Goal: Information Seeking & Learning: Check status

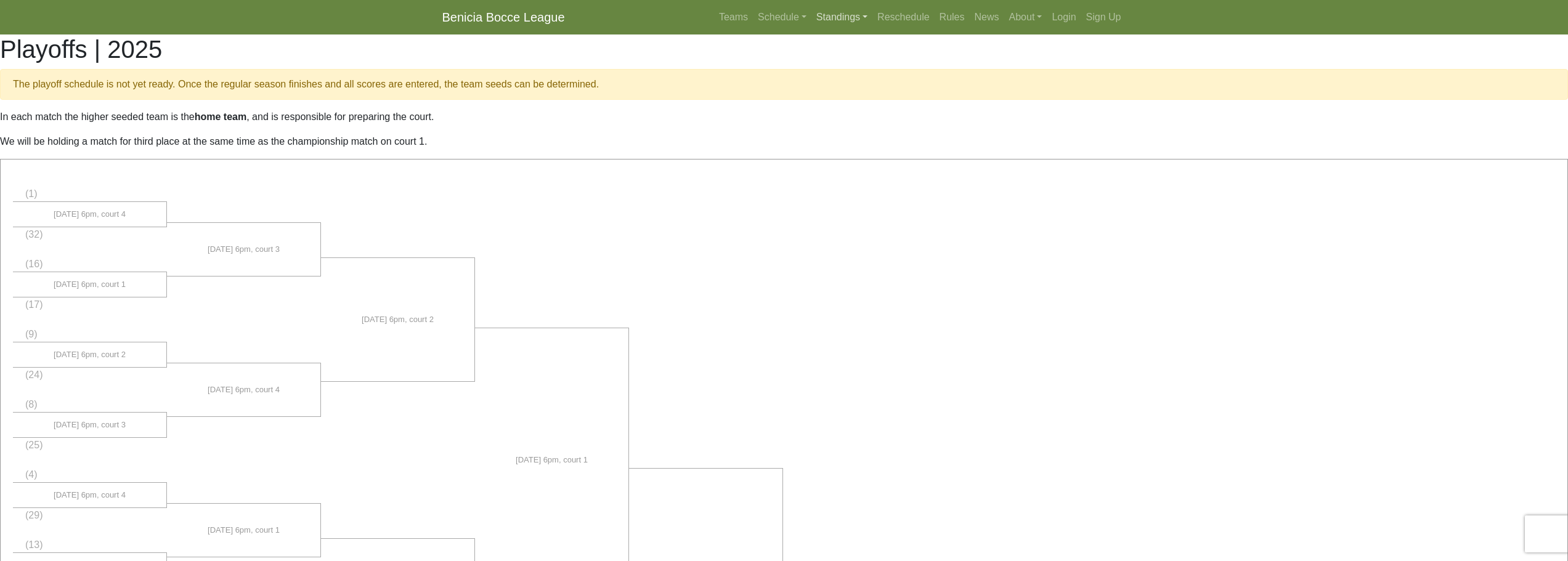
scroll to position [578, 0]
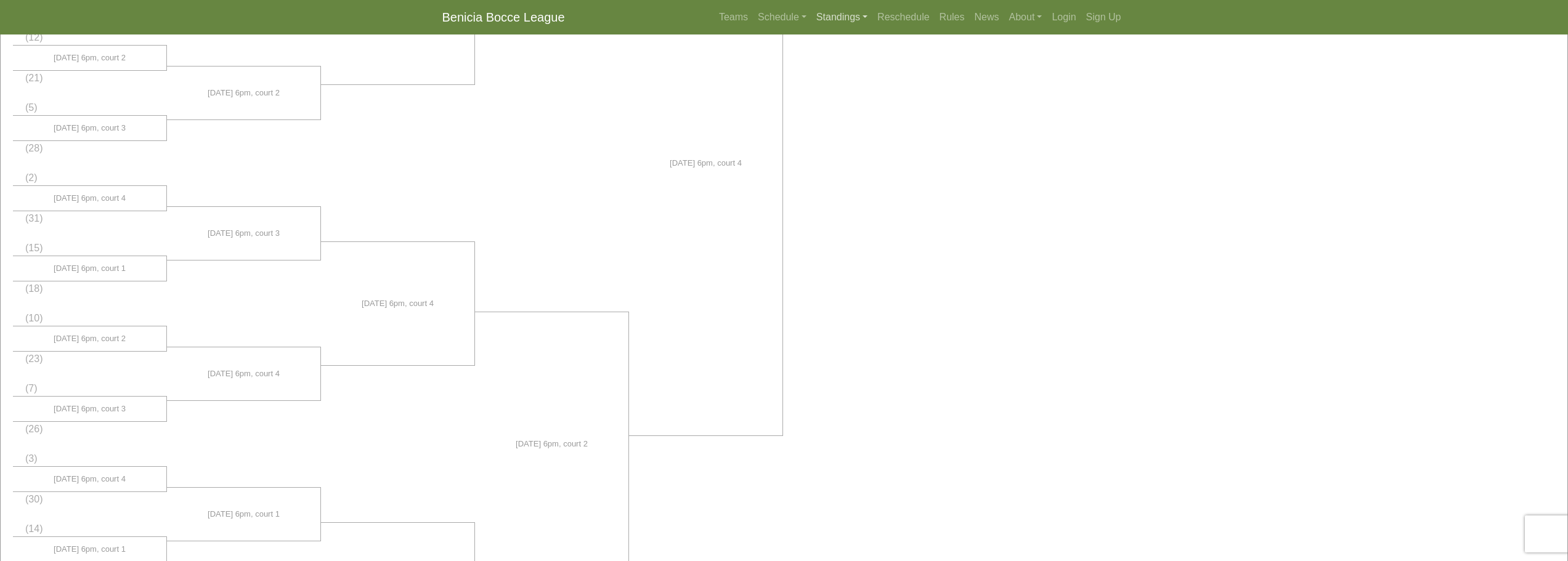
click at [836, 16] on link "Standings" at bounding box center [842, 17] width 61 height 25
click at [845, 62] on link "[DATE] Night" at bounding box center [862, 65] width 99 height 19
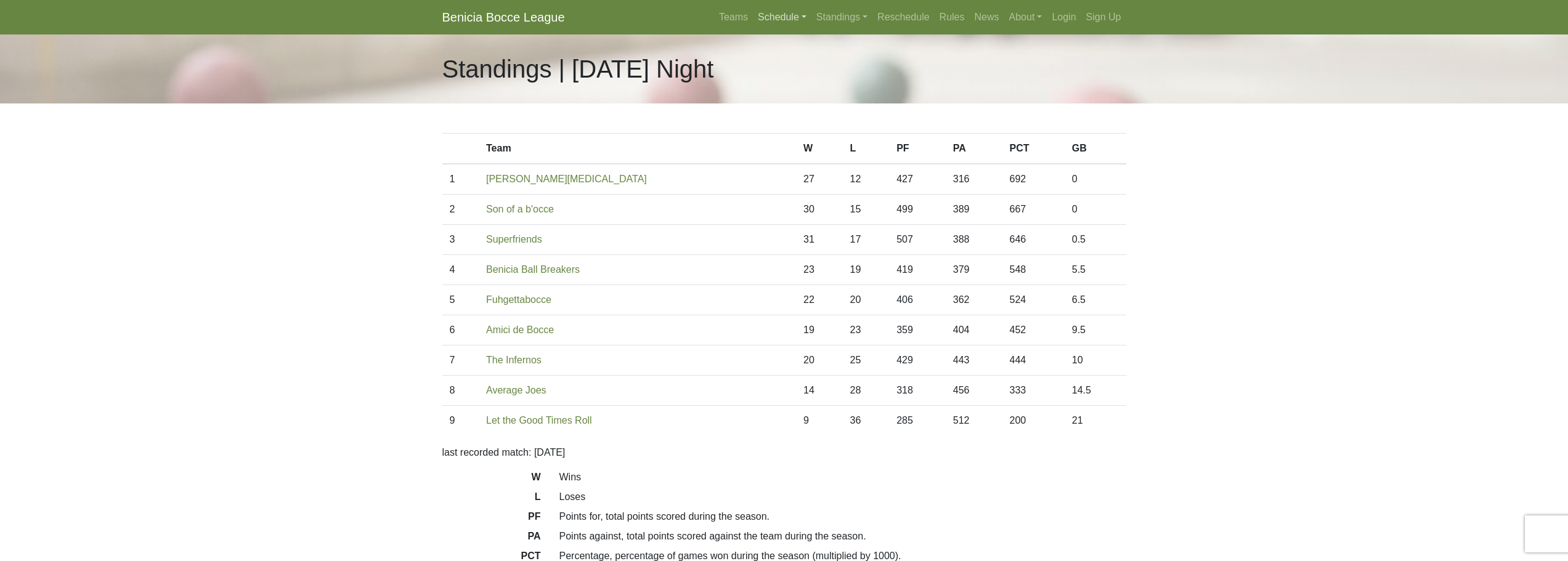
click at [789, 20] on link "Schedule" at bounding box center [783, 17] width 59 height 25
click at [791, 60] on link "[DATE] Night" at bounding box center [803, 65] width 99 height 19
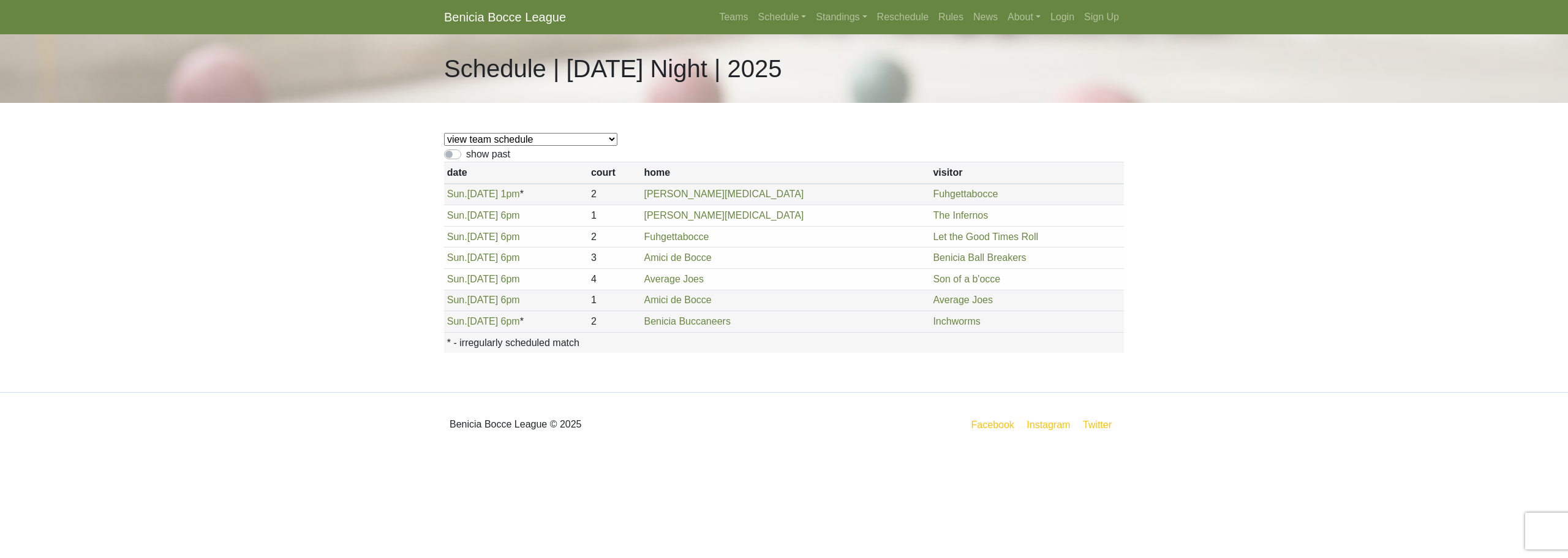
click at [466, 156] on label "show past" at bounding box center [488, 154] width 44 height 15
click at [466, 155] on input "show past" at bounding box center [470, 151] width 8 height 8
checkbox input "true"
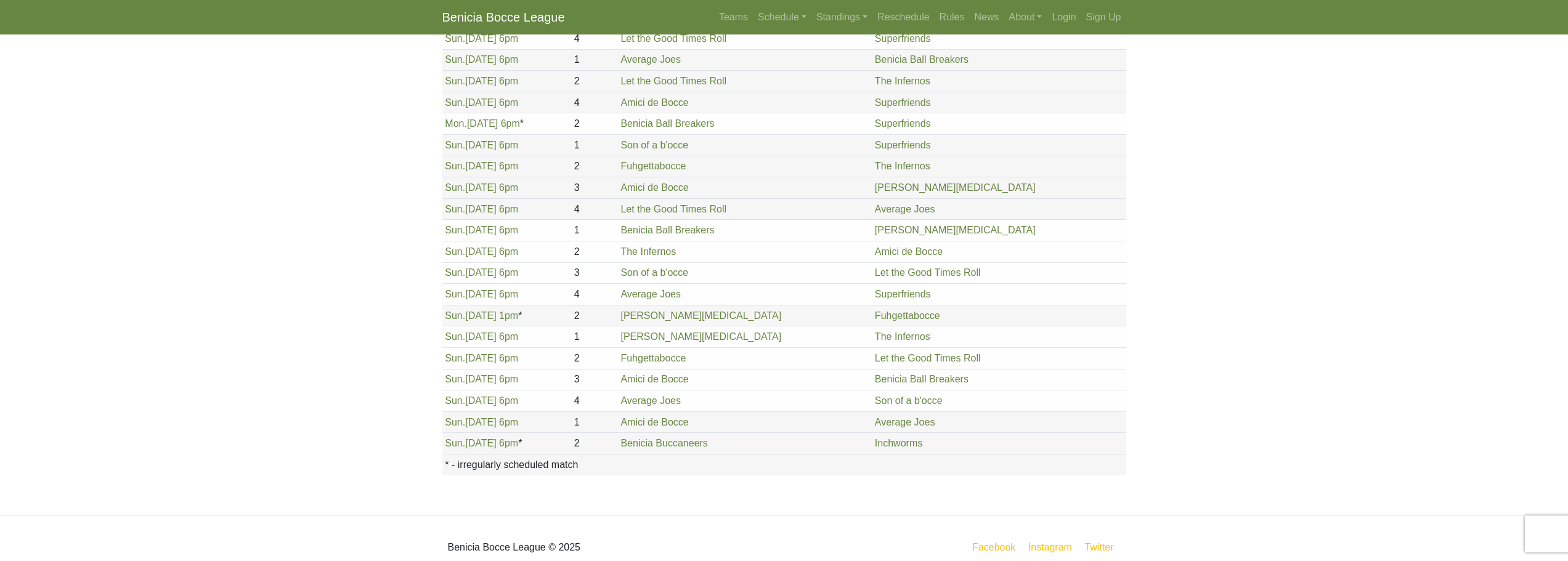
scroll to position [1306, 0]
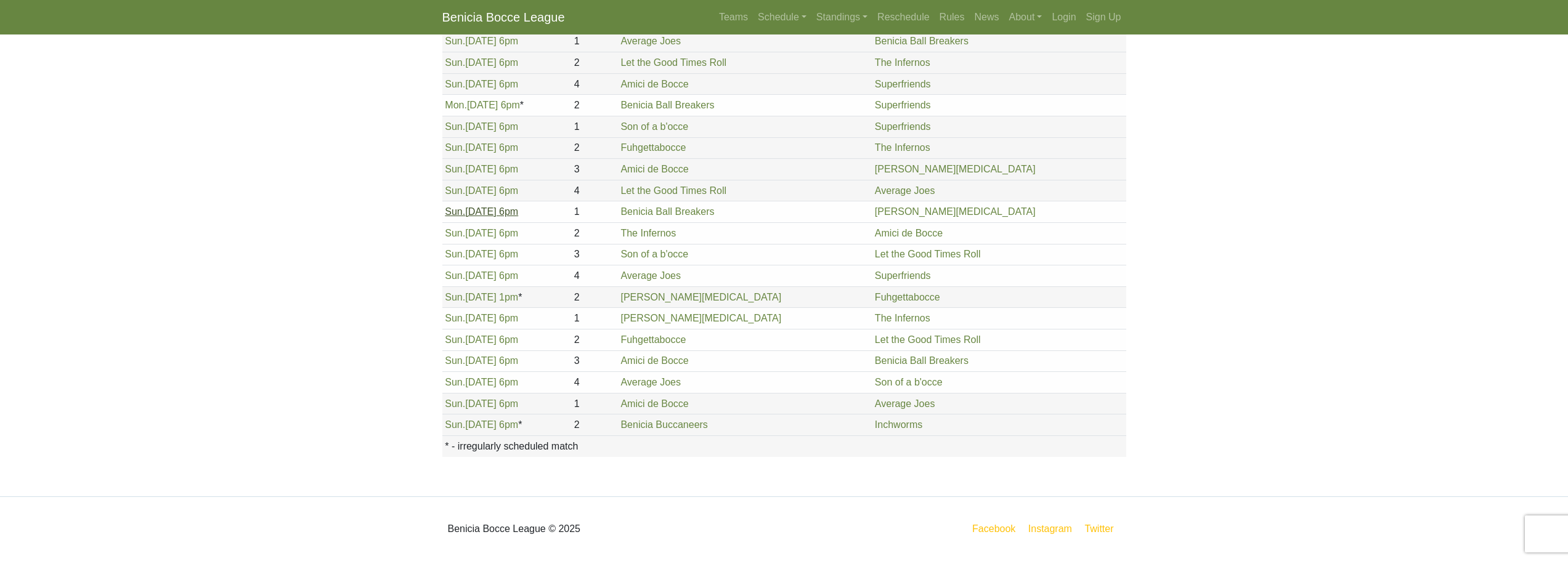
click at [480, 213] on link "Sun. 8/17, 6pm" at bounding box center [481, 212] width 74 height 11
click at [482, 230] on link "Sun. 8/17, 6pm" at bounding box center [481, 233] width 74 height 11
click at [480, 271] on link "Sun. 8/17, 6pm" at bounding box center [481, 276] width 74 height 11
click at [819, 16] on link "Standings" at bounding box center [842, 17] width 61 height 25
click at [837, 62] on link "[DATE] Night" at bounding box center [862, 65] width 99 height 19
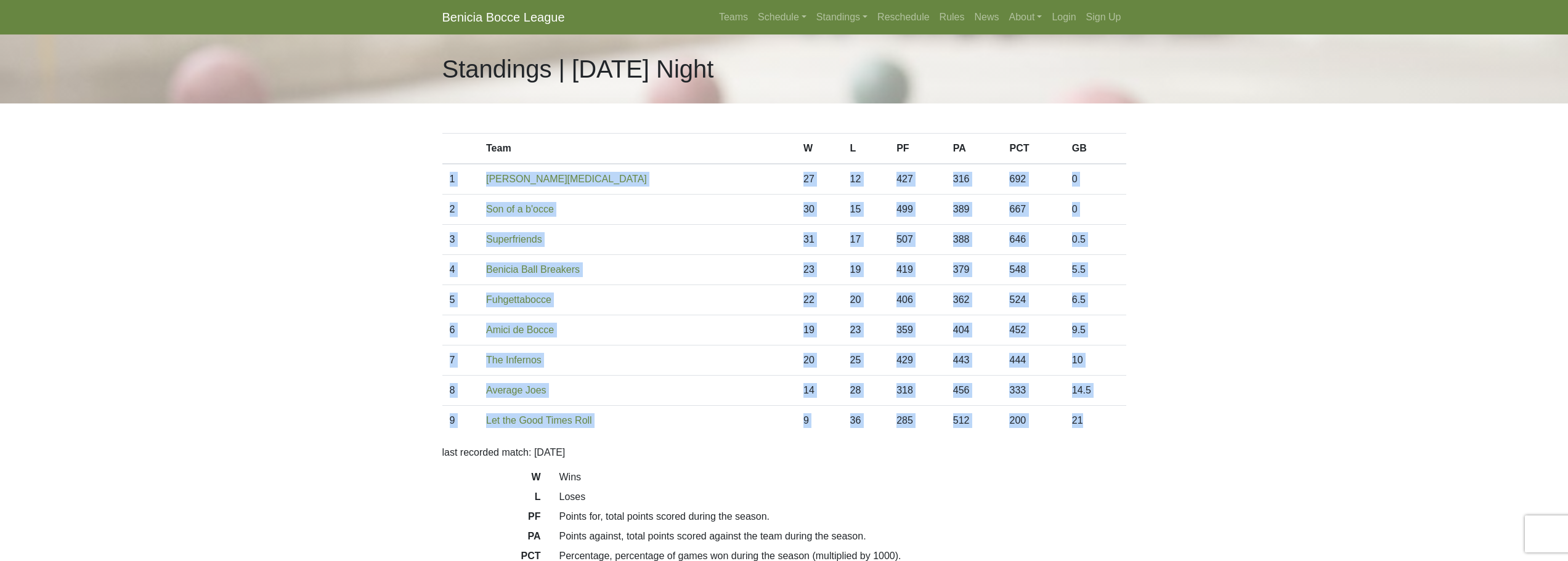
drag, startPoint x: 1078, startPoint y: 422, endPoint x: 446, endPoint y: 179, distance: 677.1
click at [446, 179] on tbody "1 Benicia [MEDICAL_DATA] 27 12 427 316 692 0 2 Son of a b'occe 30 15 499 389 66…" at bounding box center [784, 299] width 684 height 272
copy tbody "1 [PERSON_NAME][MEDICAL_DATA] 27 12 427 316 692 0 2 Son of a b'occe 30 15 499 3…"
click at [515, 210] on link "Son of a b'occe" at bounding box center [519, 209] width 67 height 11
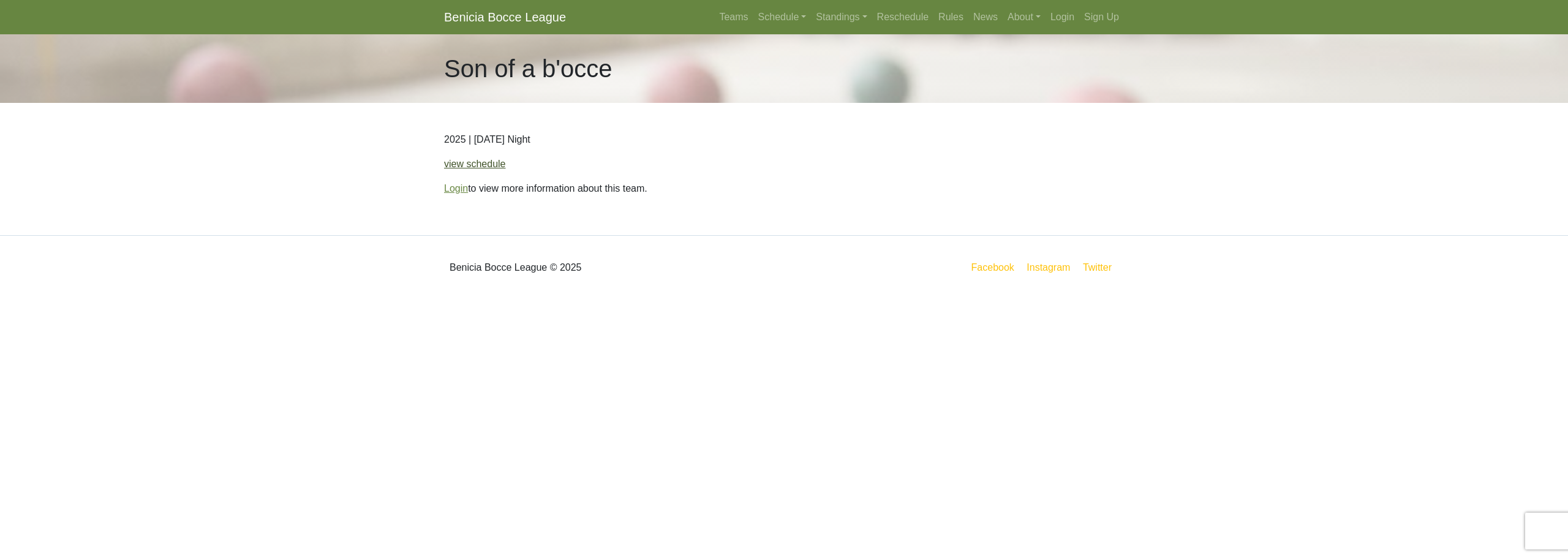
click at [471, 169] on link "view schedule" at bounding box center [475, 164] width 62 height 11
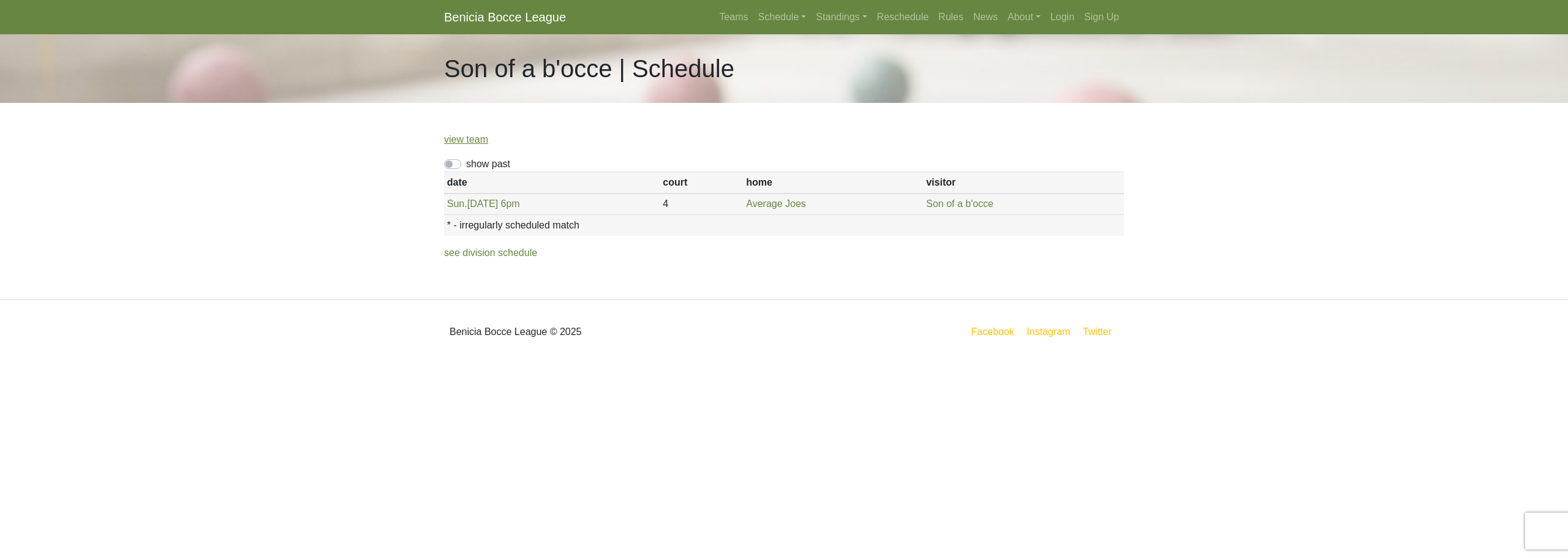
click at [466, 168] on label "show past" at bounding box center [488, 164] width 44 height 15
click at [466, 165] on input "show past" at bounding box center [470, 161] width 8 height 8
checkbox input "true"
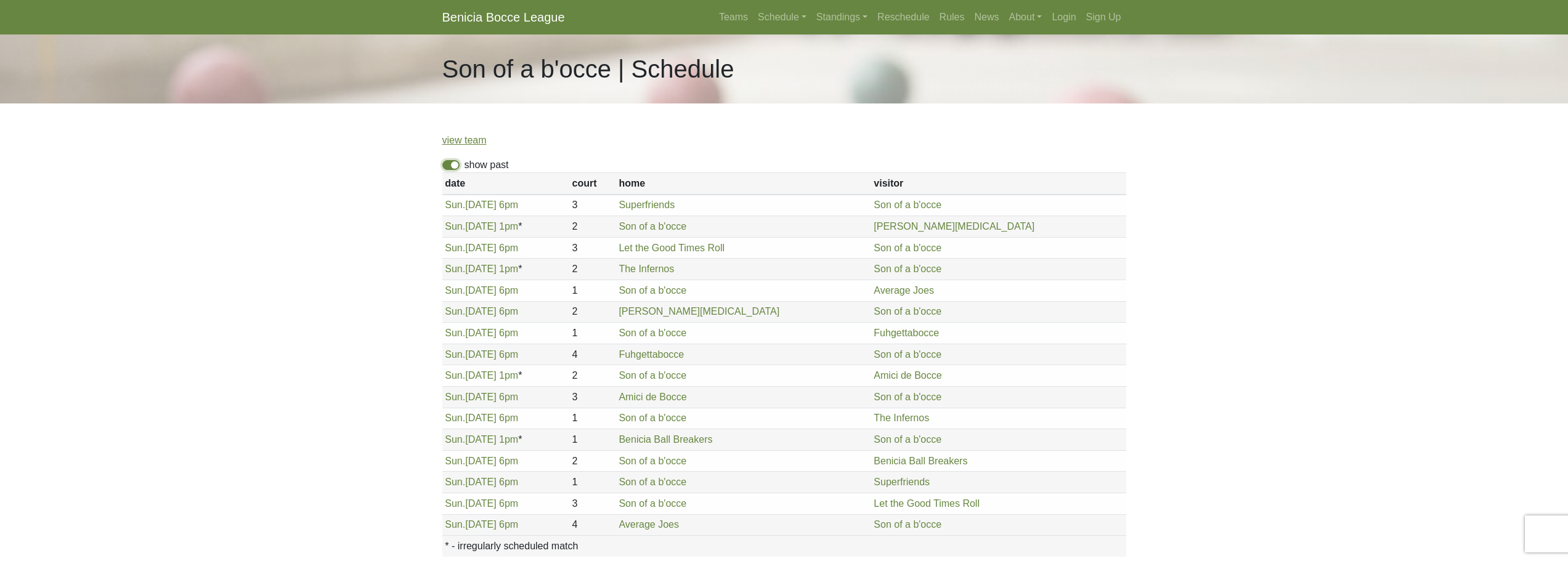
scroll to position [125, 0]
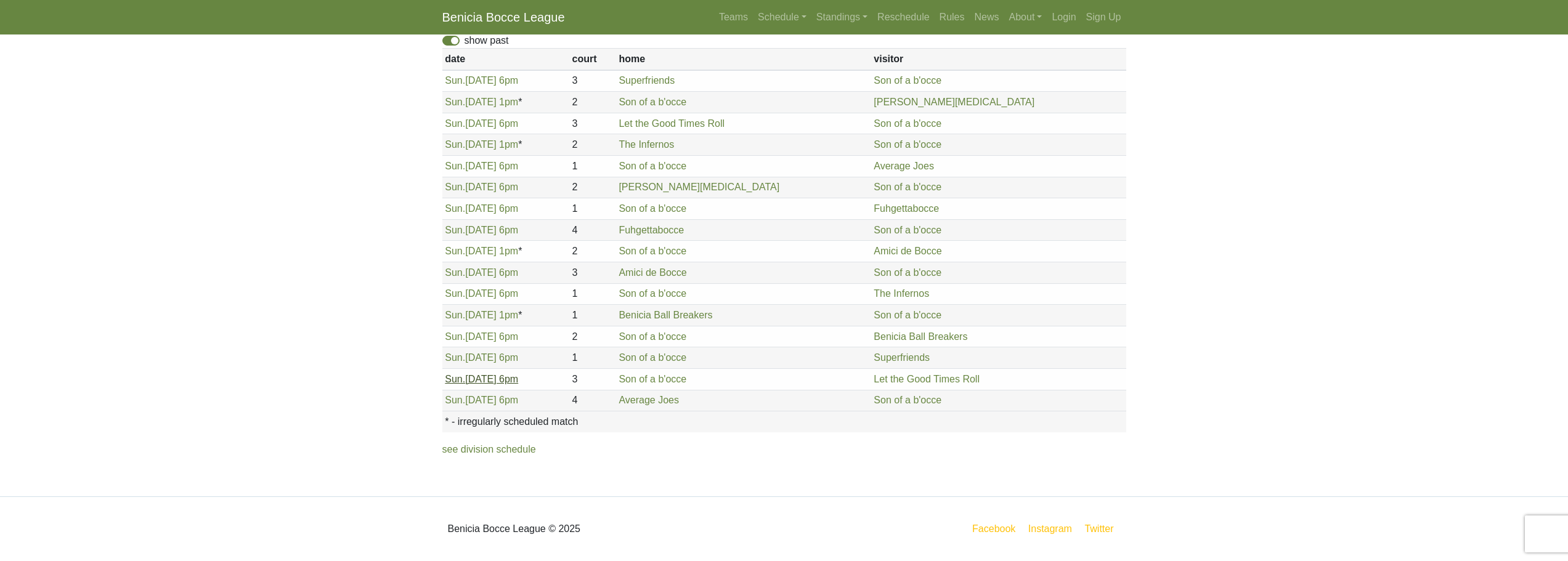
click at [474, 377] on link "Sun. 8/17, 6pm" at bounding box center [481, 380] width 74 height 11
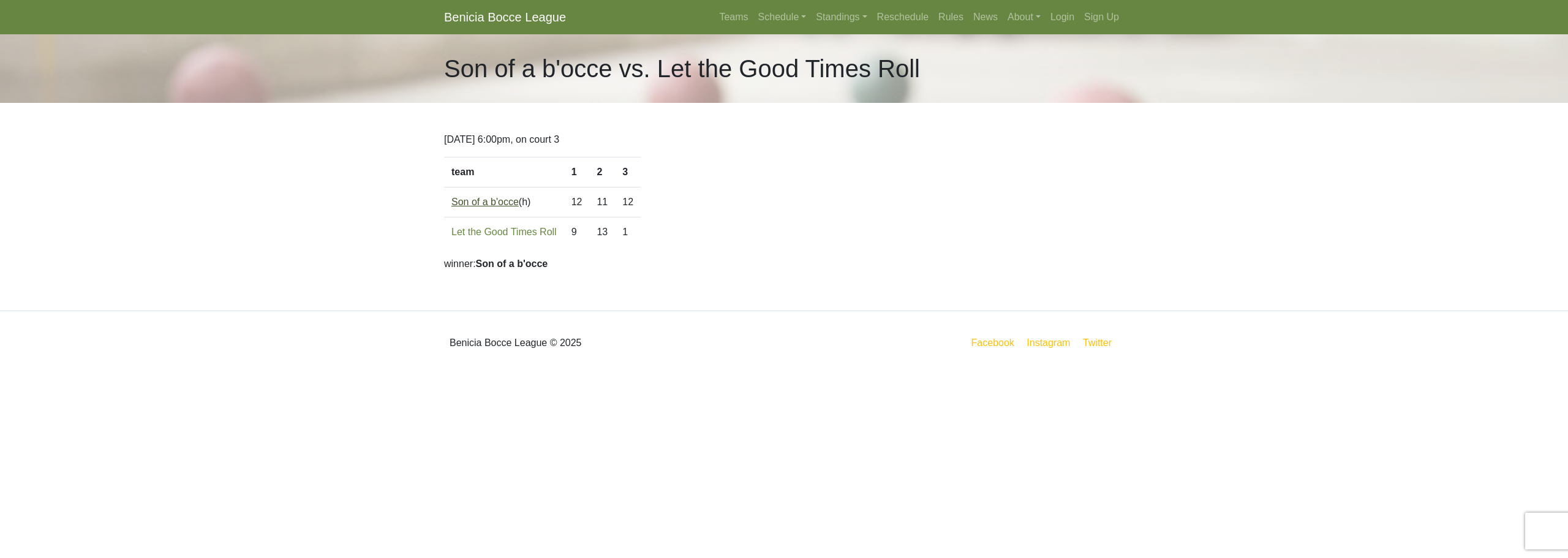
drag, startPoint x: 630, startPoint y: 232, endPoint x: 452, endPoint y: 207, distance: 179.7
click at [452, 207] on tbody "team 1 2 3 Son of a b'occe (h) 12 11 12 Let the Good Times Roll 9 13" at bounding box center [542, 202] width 196 height 90
copy tbody "Son of a b'occe (h) 12 11 12 Let the Good Times Roll 9 13 1"
click at [841, 12] on link "Standings" at bounding box center [841, 17] width 61 height 25
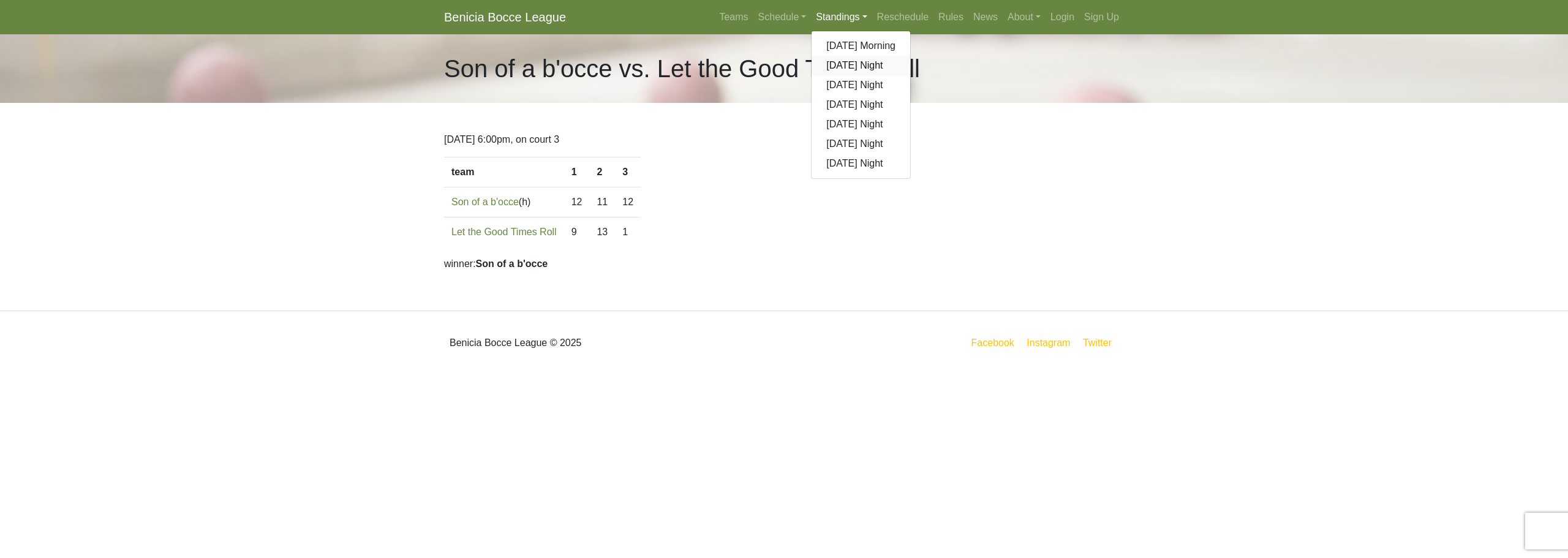
click at [847, 67] on link "[DATE] Night" at bounding box center [861, 65] width 99 height 19
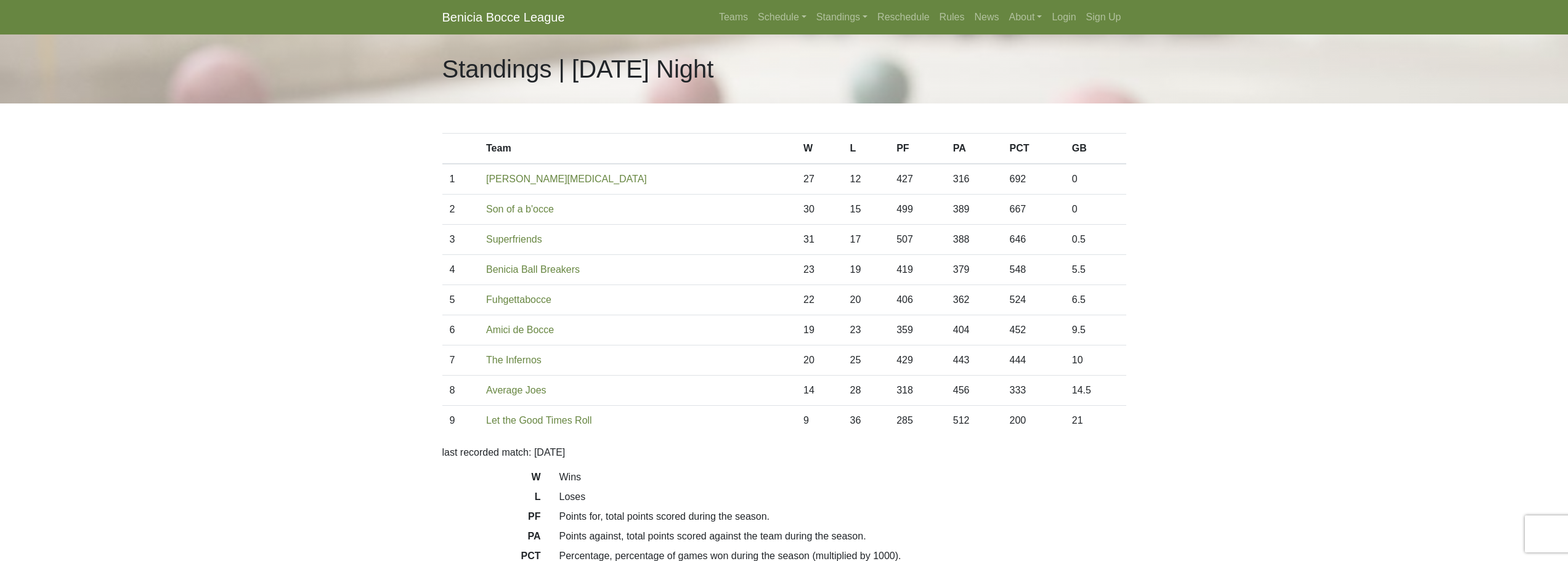
click at [396, 191] on body "Benicia Bocce League Teams Schedule [DATE] Morning [DATE] Night [DATE] Night [D…" at bounding box center [784, 346] width 1568 height 693
click at [503, 303] on link "Fuhgettabocce" at bounding box center [519, 300] width 65 height 11
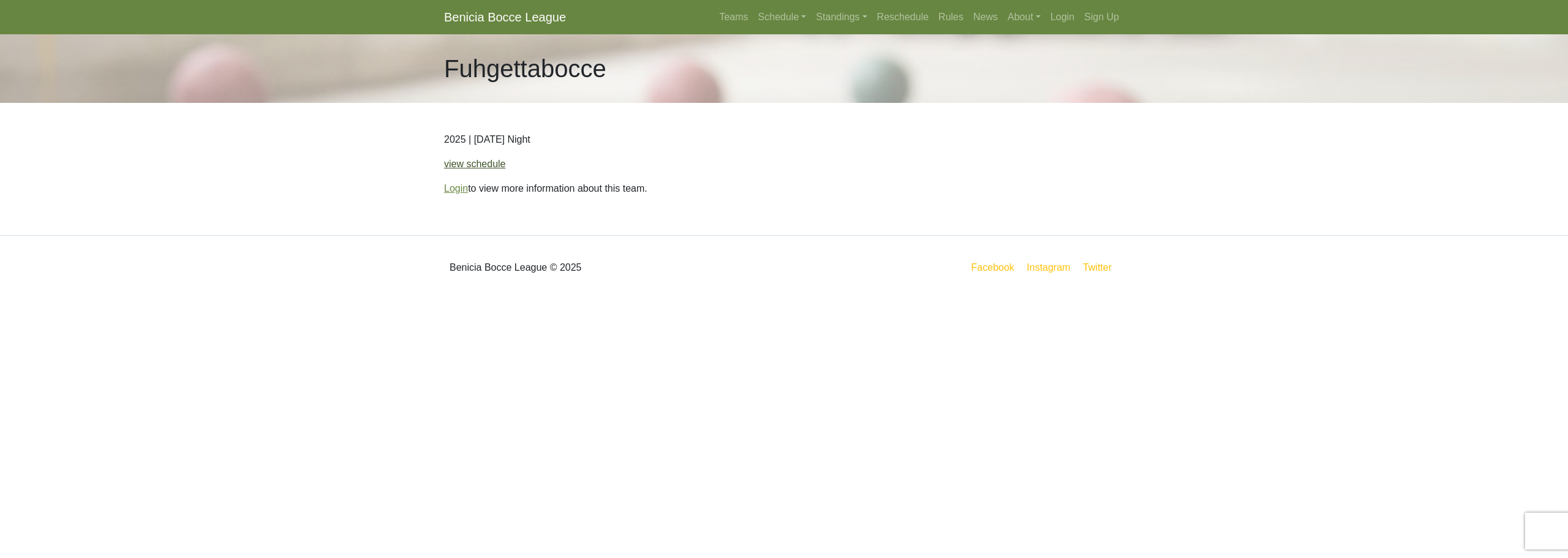
drag, startPoint x: 470, startPoint y: 162, endPoint x: 454, endPoint y: 162, distance: 16.0
click at [471, 162] on link "view schedule" at bounding box center [475, 164] width 62 height 11
